Goal: Find specific page/section: Find specific page/section

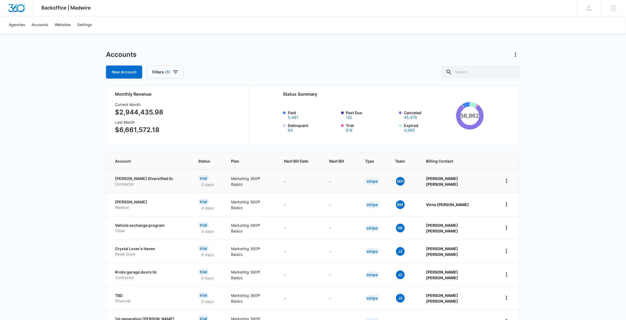
click at [138, 181] on p "Contractor" at bounding box center [150, 183] width 70 height 5
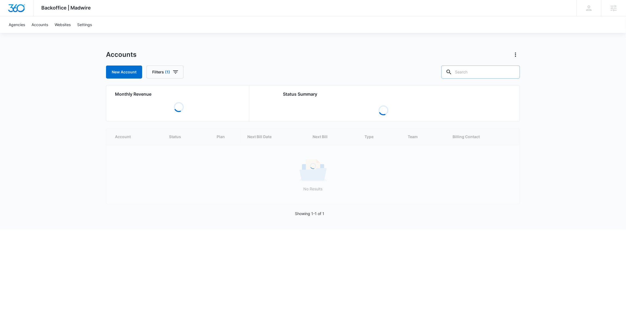
click at [477, 73] on input "text" at bounding box center [480, 71] width 79 height 13
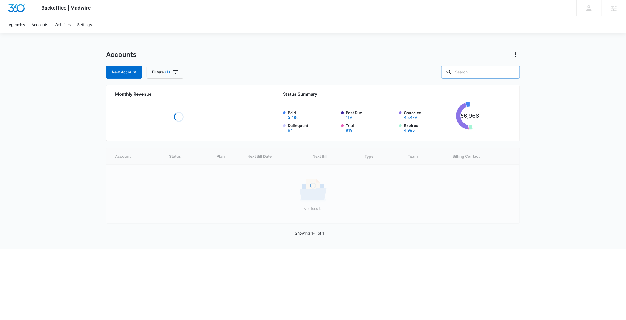
paste input "M326836"
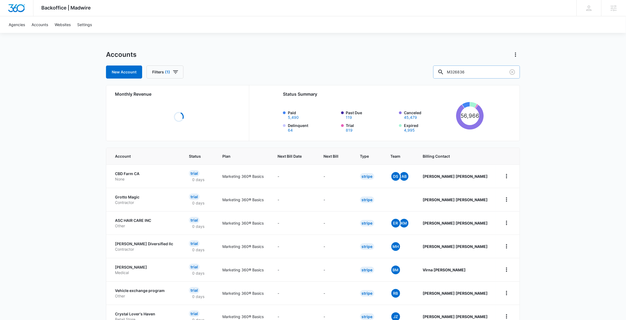
type input "M326836"
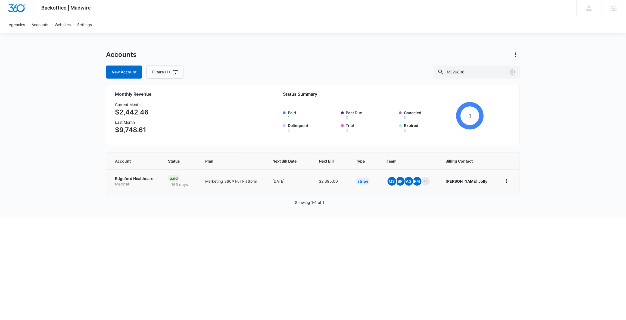
click at [137, 177] on p "Edgeford Healthcare" at bounding box center [135, 178] width 40 height 5
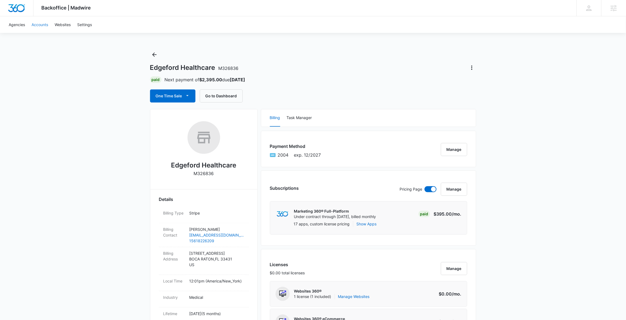
click at [38, 25] on link "Accounts" at bounding box center [39, 24] width 23 height 17
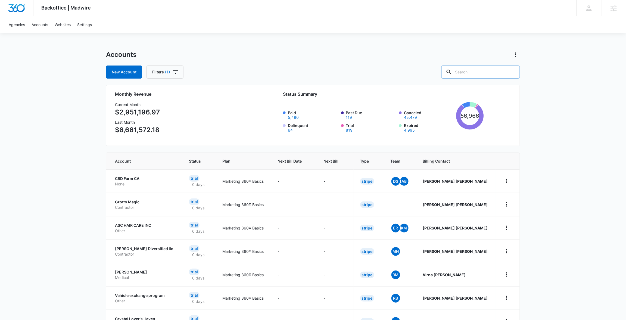
click at [485, 70] on input "text" at bounding box center [480, 71] width 79 height 13
paste input "M33096"
type input "M33096"
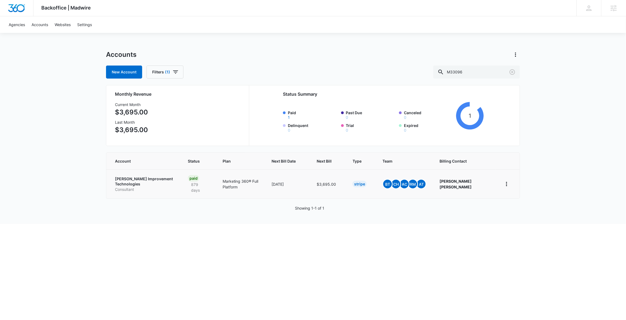
click at [136, 171] on td "[PERSON_NAME] Improvement Technologies Consultant" at bounding box center [143, 183] width 75 height 29
click at [135, 180] on p "[PERSON_NAME] Improvement Technologies" at bounding box center [145, 181] width 60 height 11
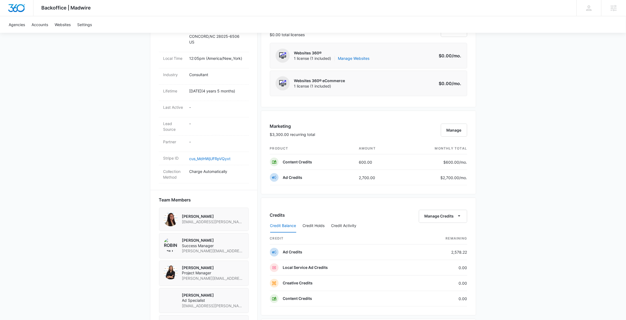
scroll to position [245, 0]
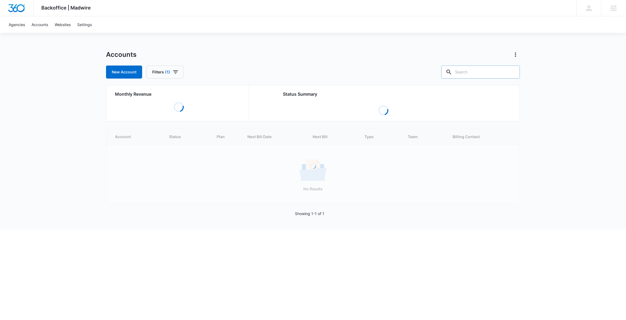
click at [478, 73] on input "text" at bounding box center [480, 71] width 79 height 13
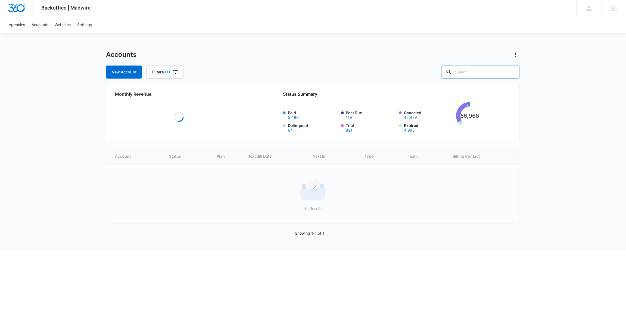
paste input "M33096"
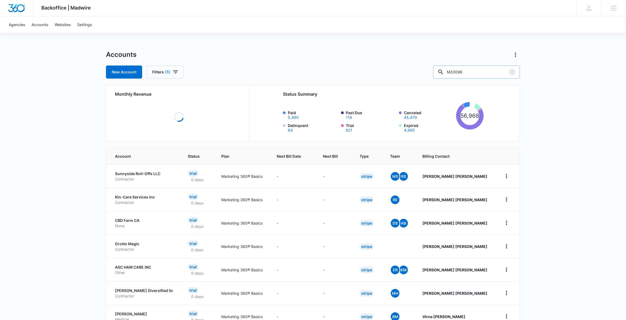
type input "M33096"
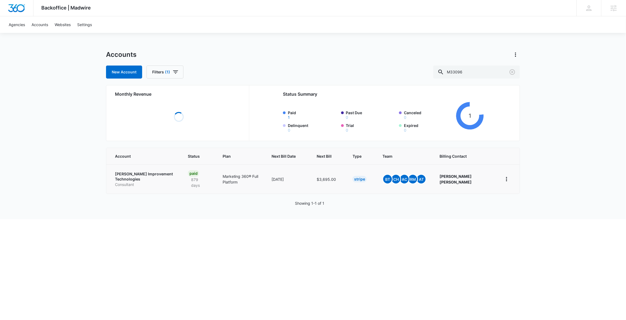
click at [136, 174] on td "[PERSON_NAME] Improvement Technologies Consultant" at bounding box center [143, 178] width 75 height 29
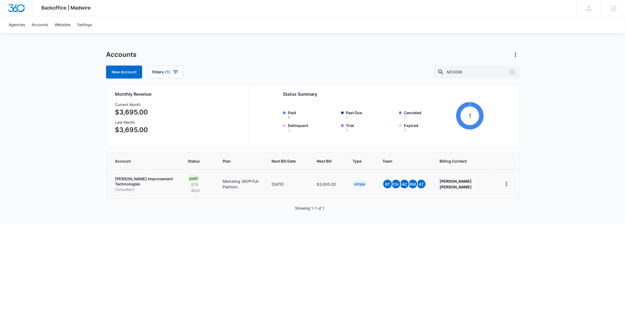
click at [140, 187] on p "Consultant" at bounding box center [145, 189] width 60 height 5
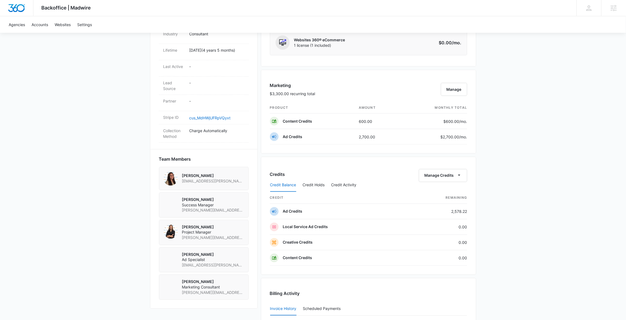
scroll to position [280, 0]
